Goal: Transaction & Acquisition: Purchase product/service

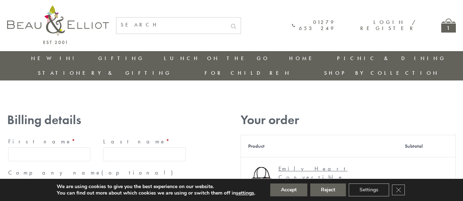
type input "[EMAIL_ADDRESS][DOMAIN_NAME]"
type input "[PERSON_NAME]"
type input "23, [GEOGRAPHIC_DATA], [GEOGRAPHIC_DATA]"
type input "[GEOGRAPHIC_DATA]"
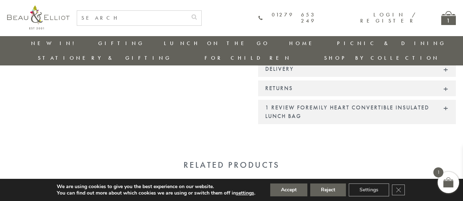
scroll to position [748, 0]
